Goal: Task Accomplishment & Management: Use online tool/utility

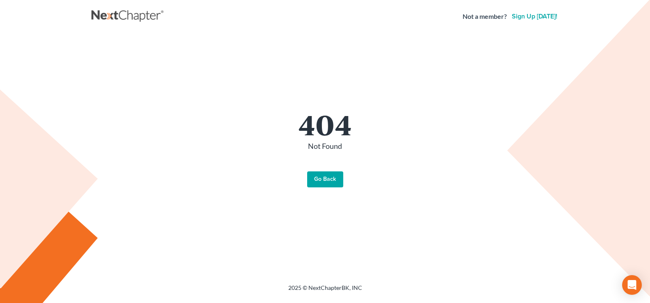
click at [329, 184] on link "Go Back" at bounding box center [325, 179] width 36 height 16
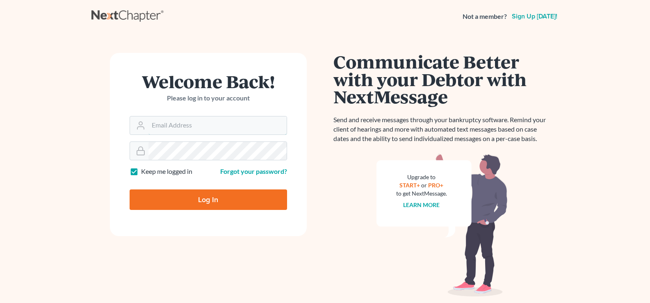
type input "[PERSON_NAME][EMAIL_ADDRESS][DOMAIN_NAME]"
type input "Thinking..."
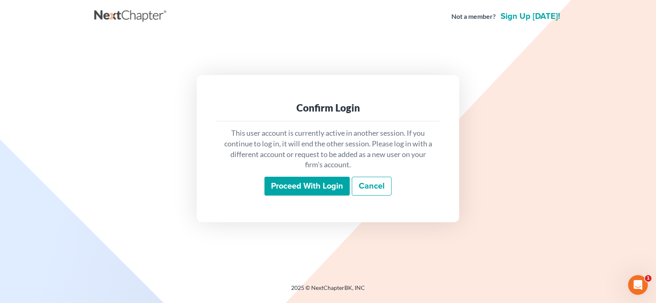
click at [311, 190] on input "Proceed with login" at bounding box center [307, 186] width 85 height 19
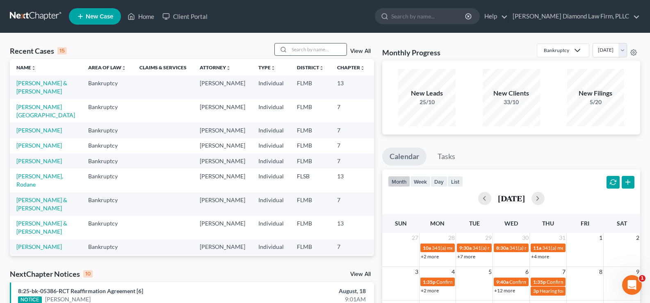
click at [313, 47] on input "search" at bounding box center [317, 49] width 57 height 12
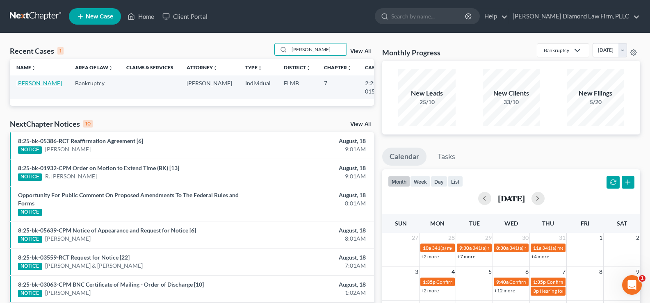
type input "Fuentes"
click at [22, 87] on link "Fuentes, Erika" at bounding box center [39, 83] width 46 height 7
select select "4"
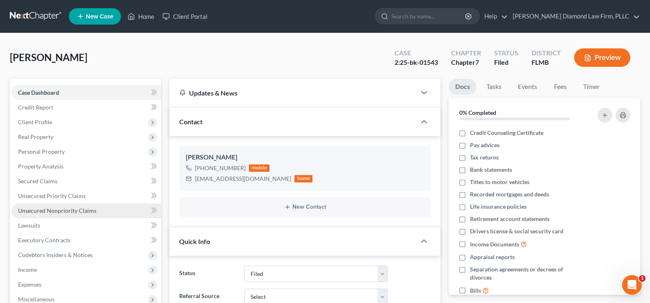
click at [51, 213] on span "Unsecured Nonpriority Claims" at bounding box center [57, 210] width 78 height 7
